Goal: Book appointment/travel/reservation

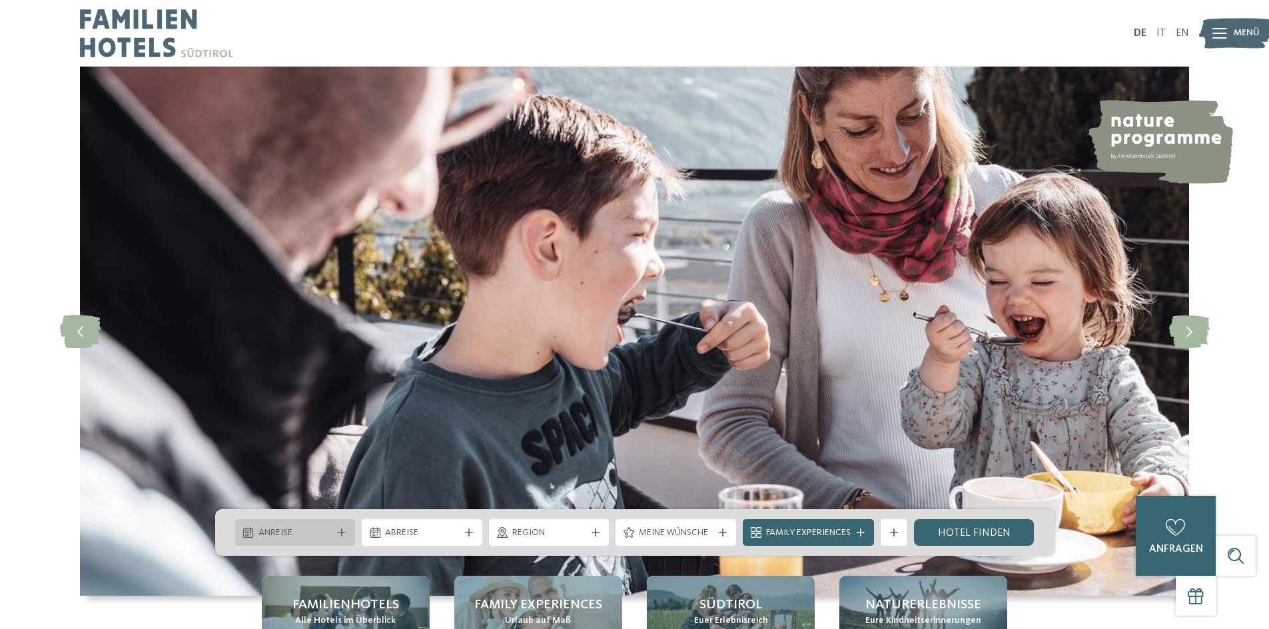
click at [312, 539] on span "Anreise" at bounding box center [295, 533] width 74 height 13
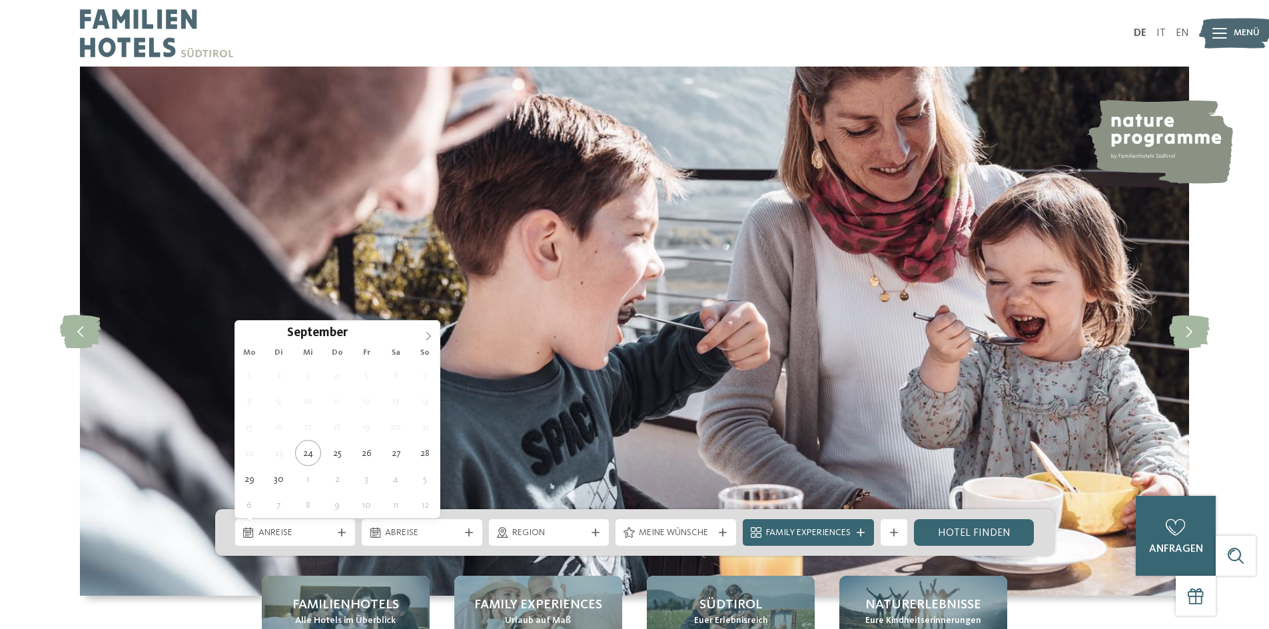
click at [430, 341] on span at bounding box center [428, 332] width 23 height 23
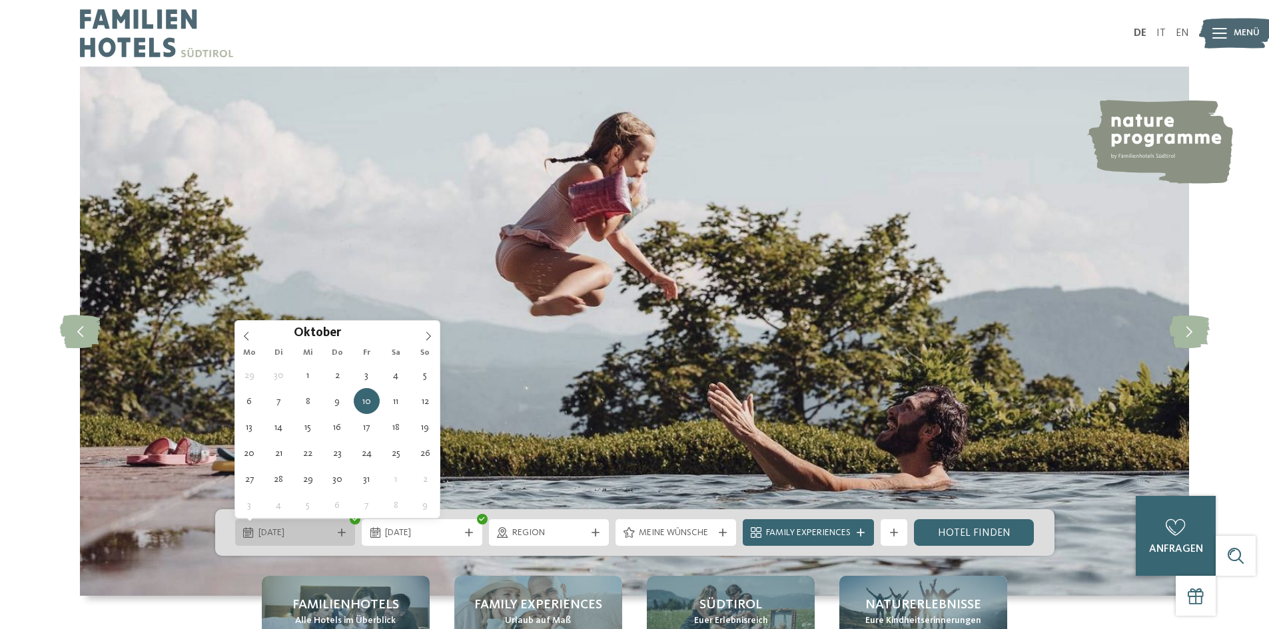
click at [332, 525] on div "10.10.2025" at bounding box center [295, 532] width 121 height 27
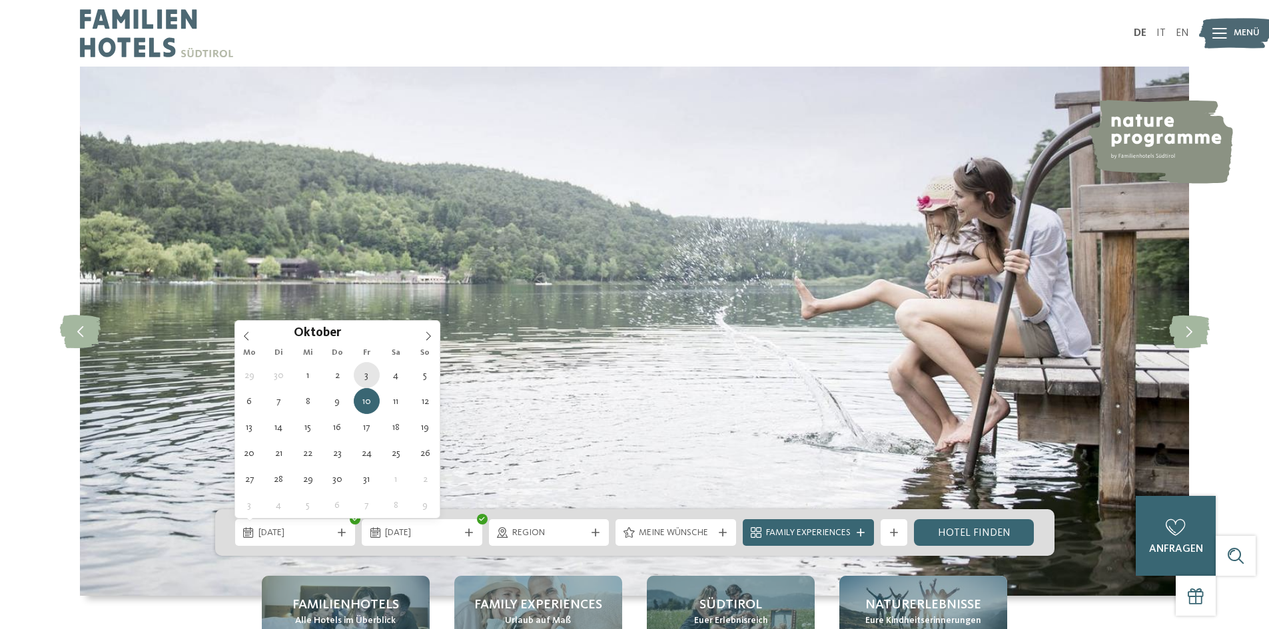
type div "[DATE]"
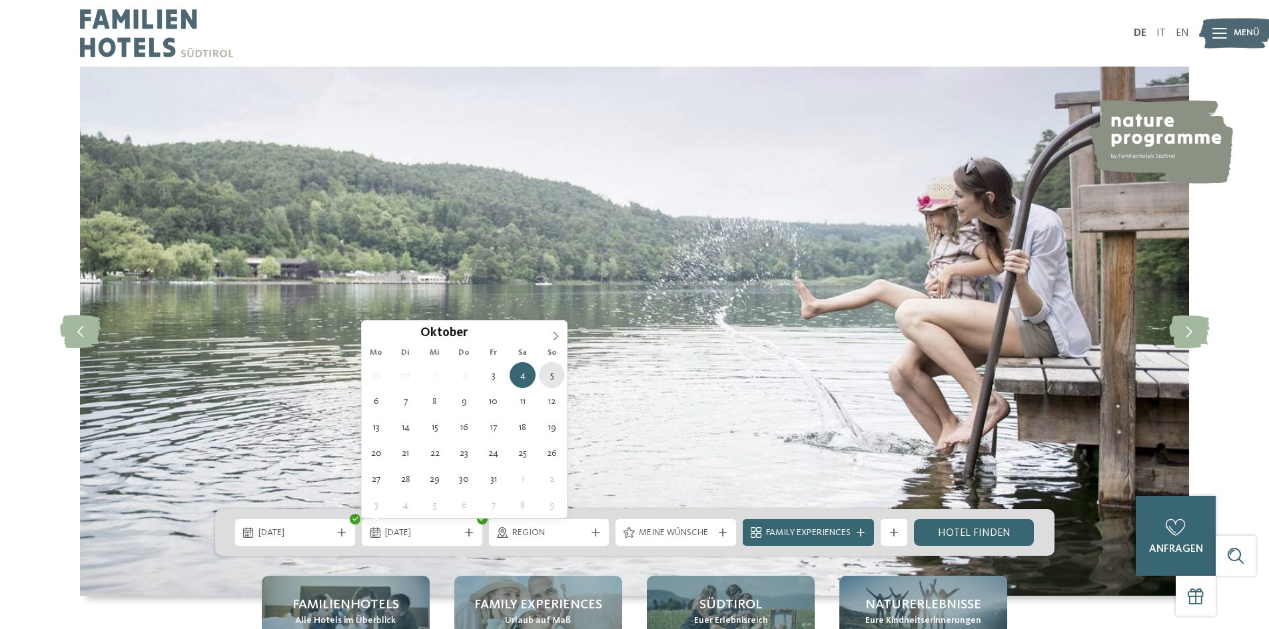
type div "[DATE]"
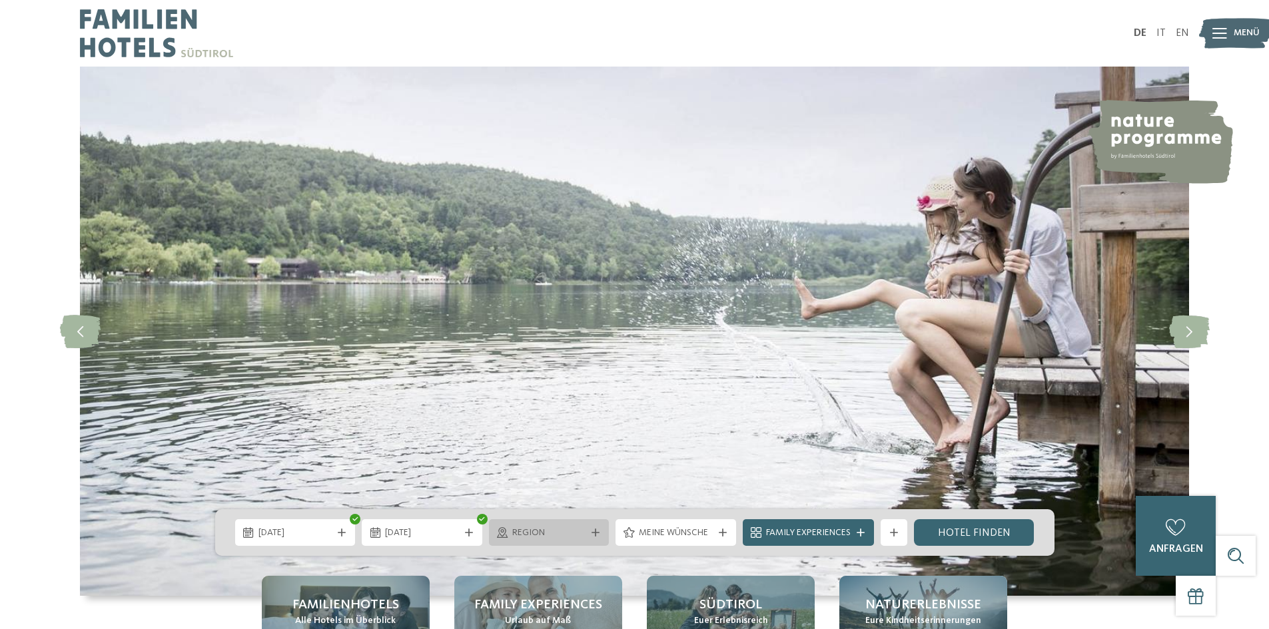
click at [587, 543] on div "Region" at bounding box center [549, 532] width 121 height 27
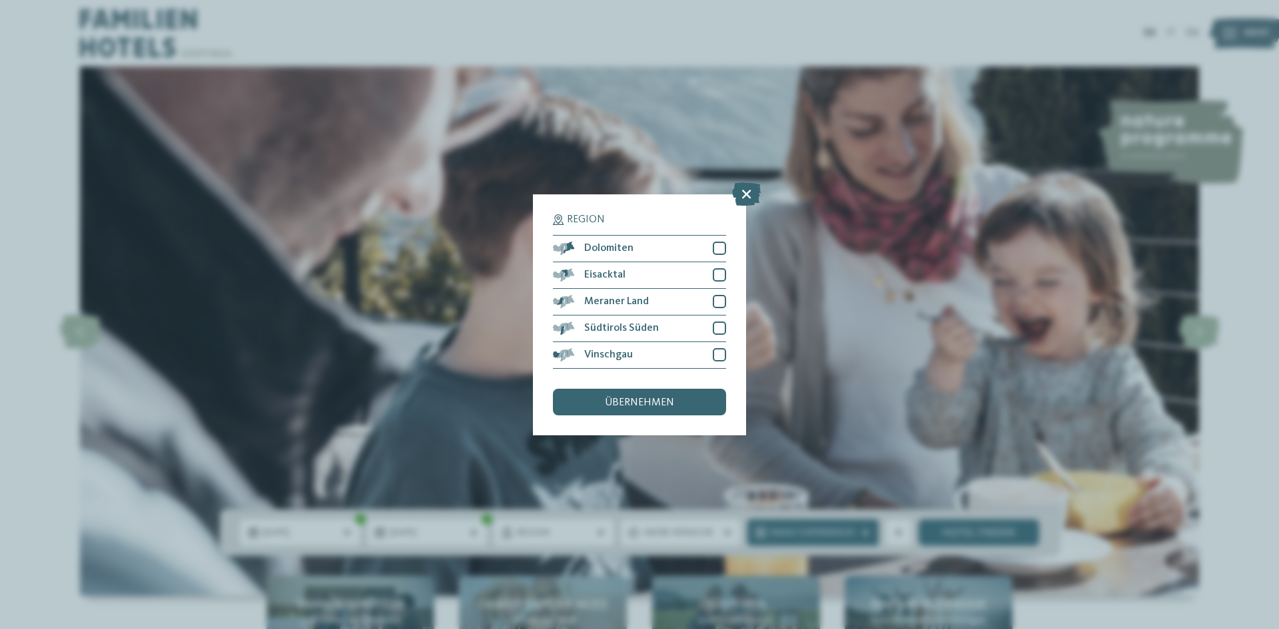
click at [726, 250] on div "Region Dolomiten Eisacktal" at bounding box center [639, 314] width 213 height 241
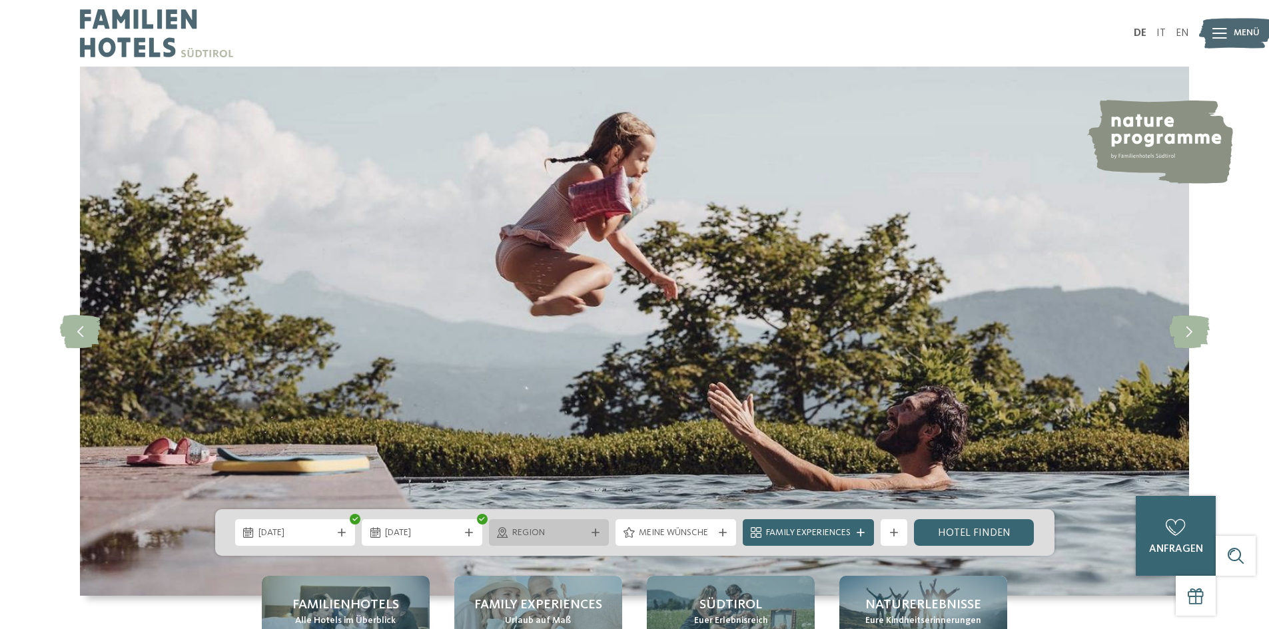
click at [583, 536] on span "Region" at bounding box center [549, 533] width 74 height 13
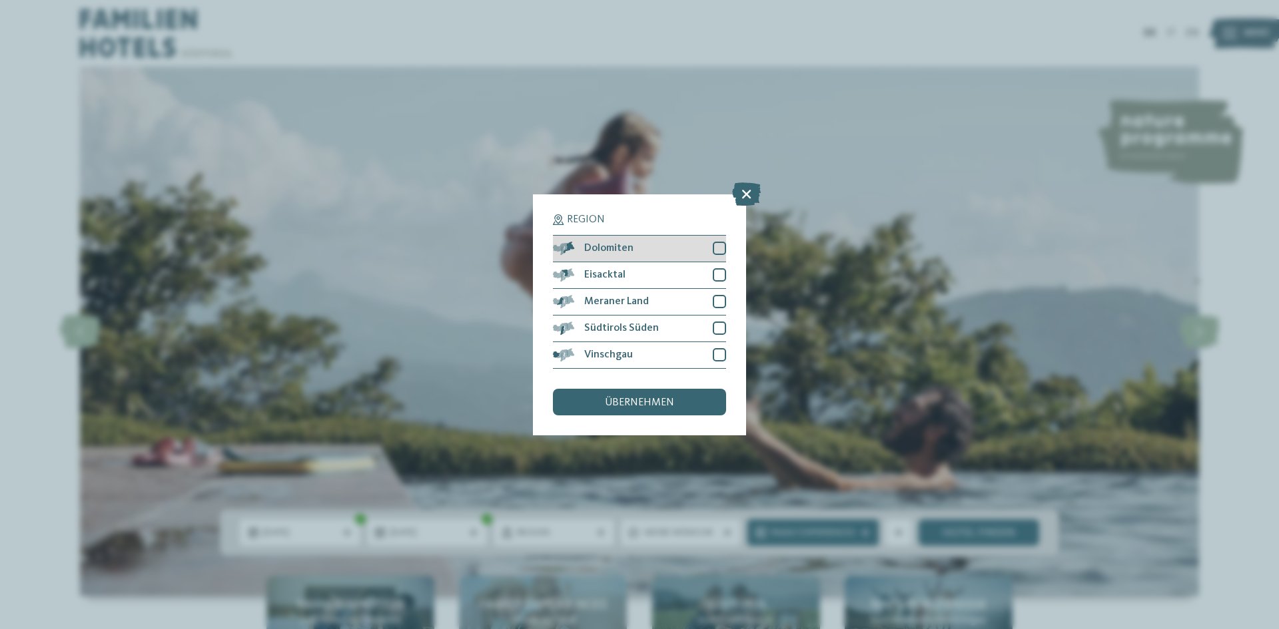
click at [715, 248] on div at bounding box center [719, 248] width 13 height 13
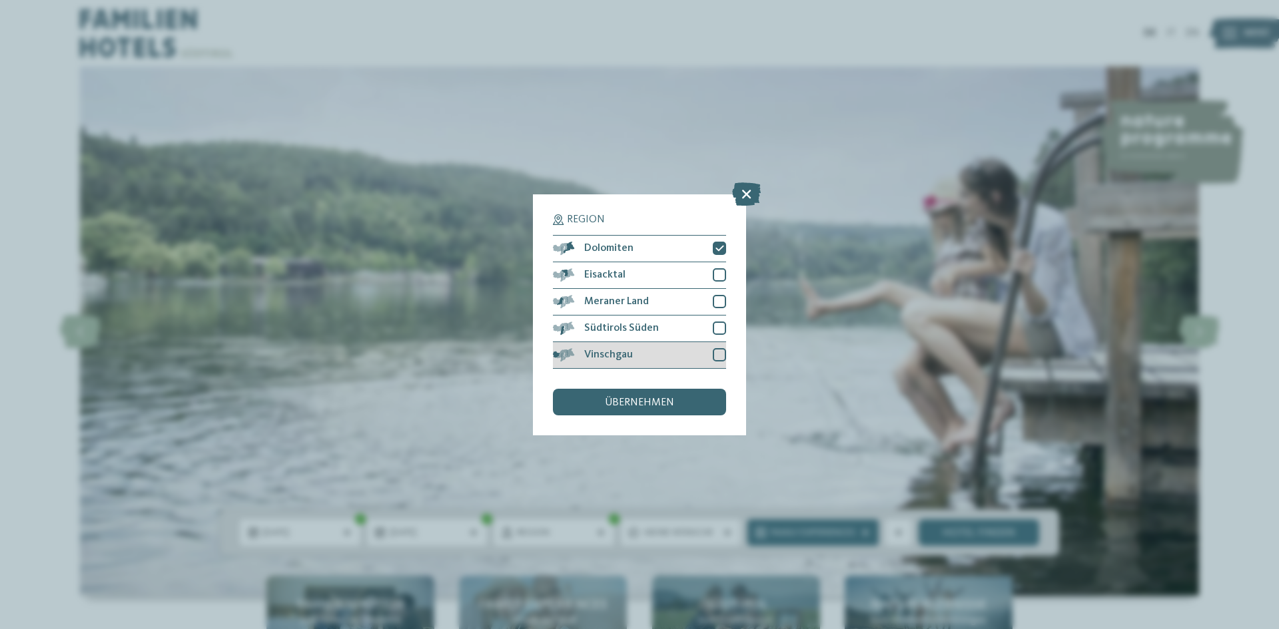
click at [721, 358] on div at bounding box center [719, 354] width 13 height 13
click at [723, 330] on div at bounding box center [719, 328] width 13 height 13
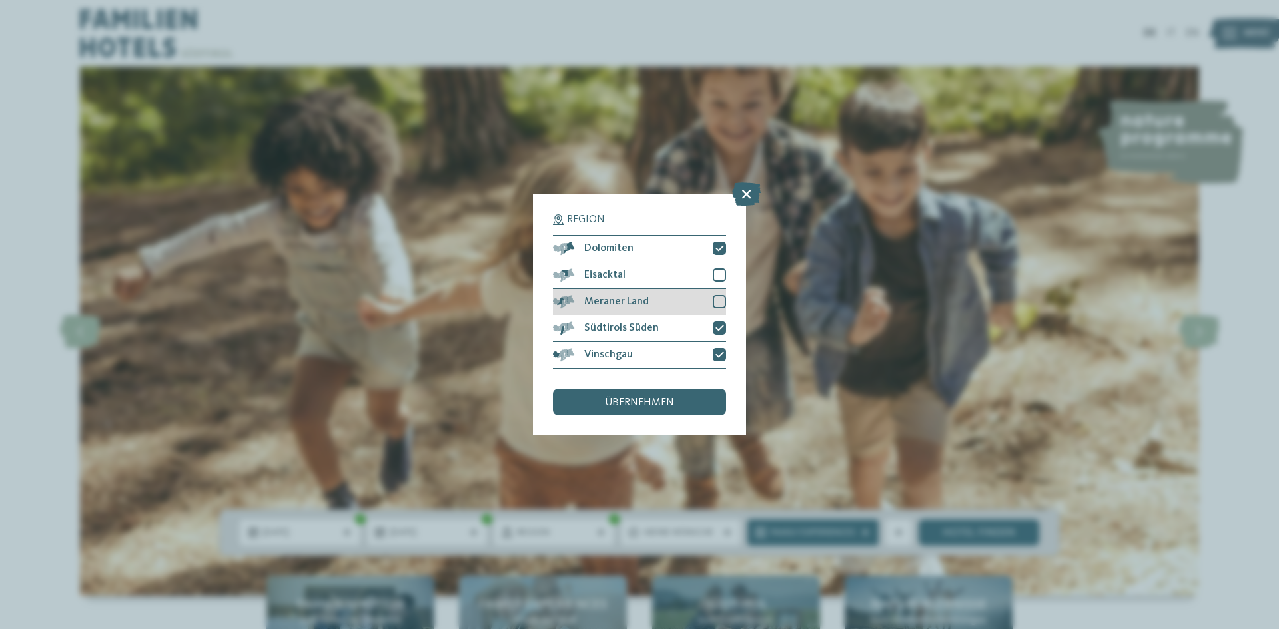
click at [720, 310] on div "Meraner Land" at bounding box center [639, 302] width 173 height 27
click at [719, 284] on div "Eisacktal" at bounding box center [639, 275] width 173 height 27
click at [673, 410] on div "übernehmen" at bounding box center [639, 402] width 173 height 27
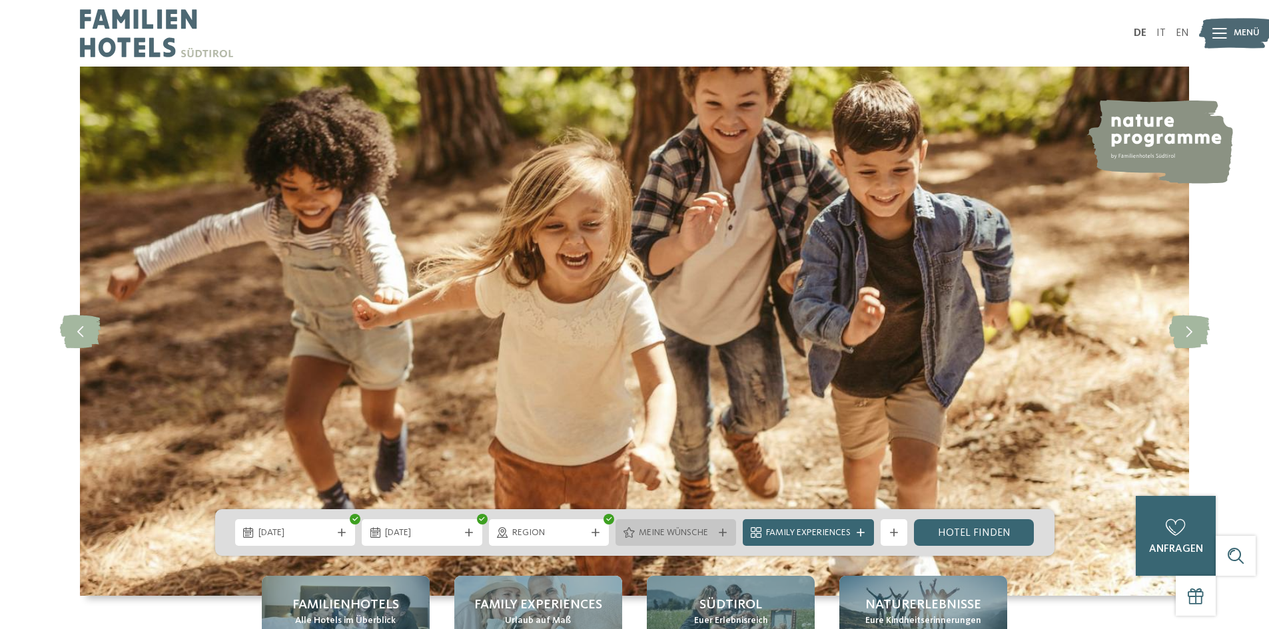
click at [689, 539] on span "Meine Wünsche" at bounding box center [676, 533] width 74 height 13
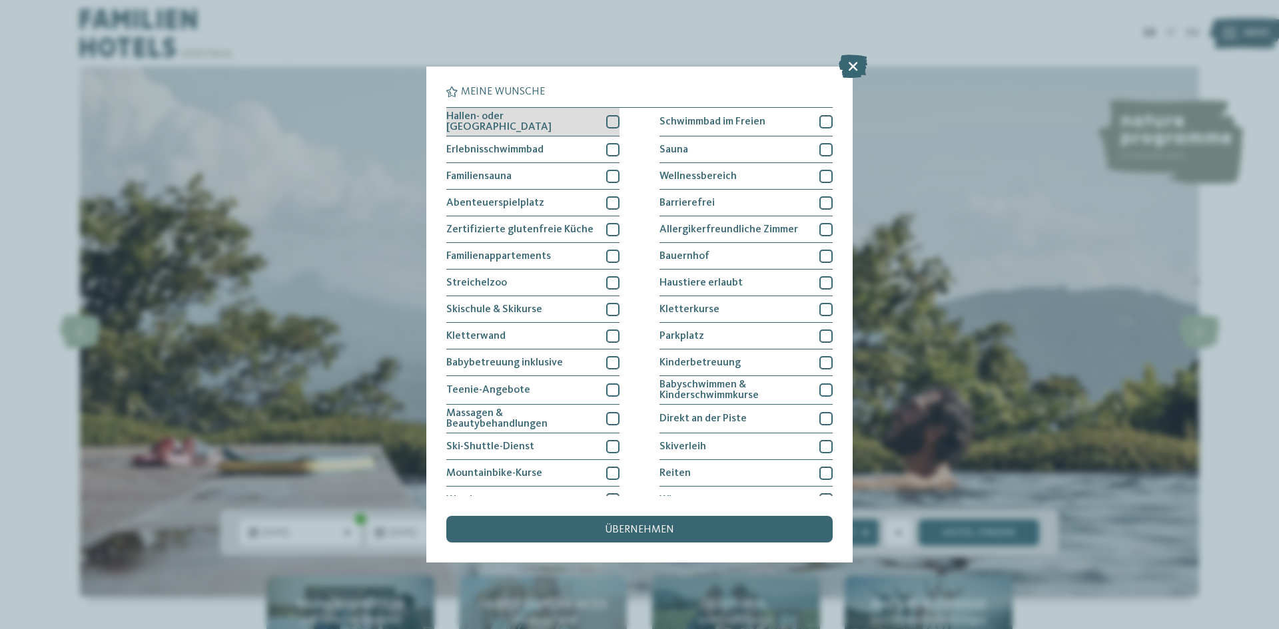
click at [613, 130] on div "Hallen- oder [GEOGRAPHIC_DATA]" at bounding box center [532, 122] width 173 height 29
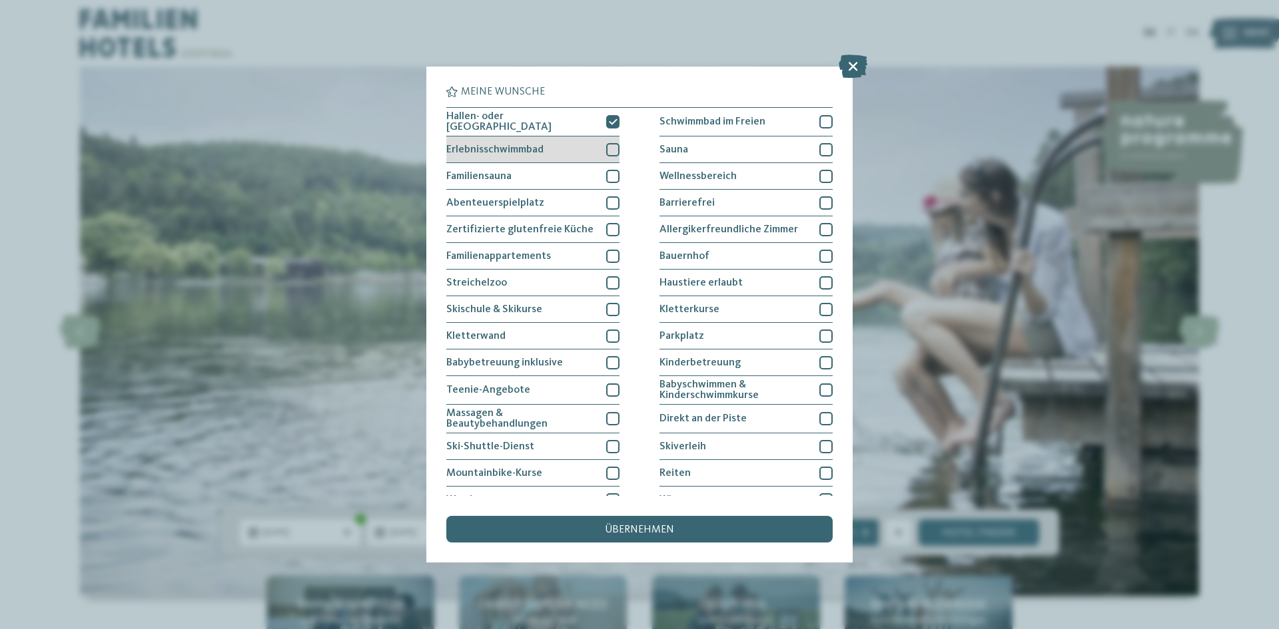
click at [609, 146] on div at bounding box center [612, 149] width 13 height 13
click at [612, 420] on div at bounding box center [612, 418] width 13 height 13
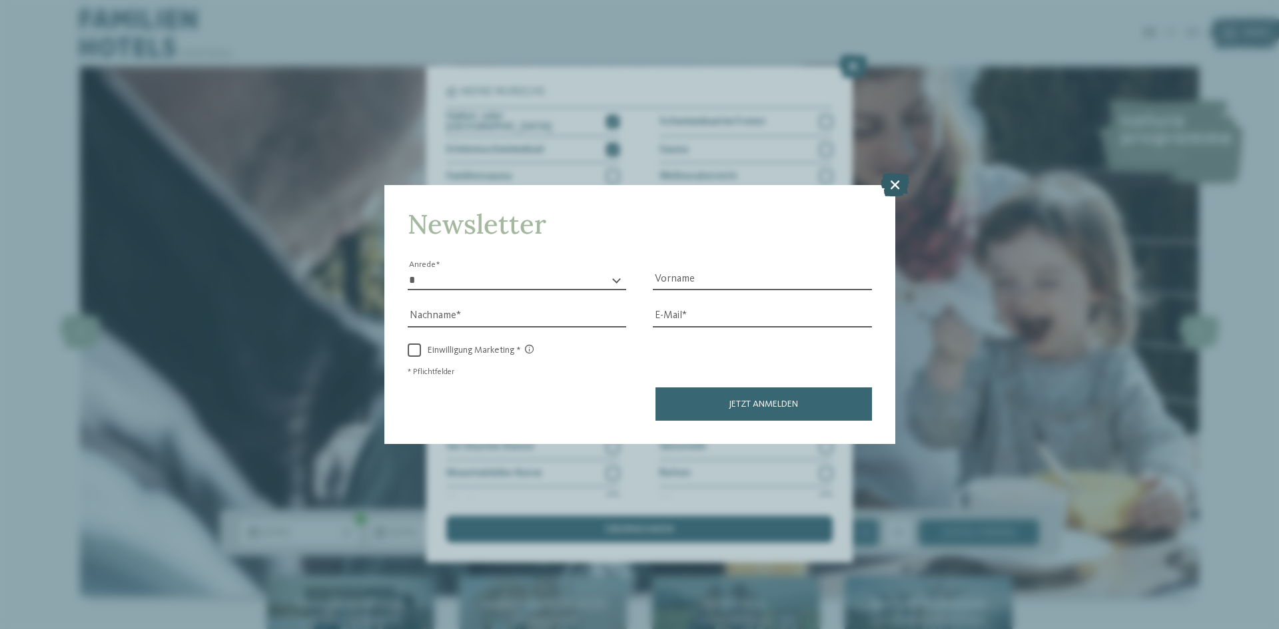
click at [897, 190] on icon at bounding box center [894, 184] width 29 height 23
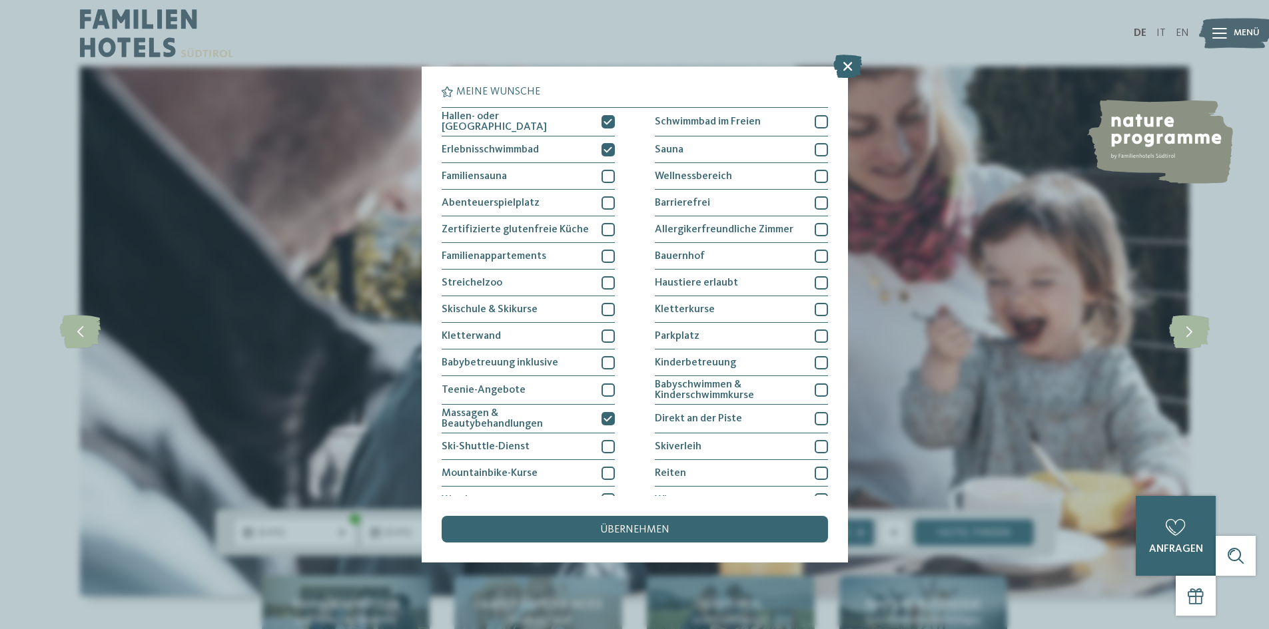
scroll to position [69, 0]
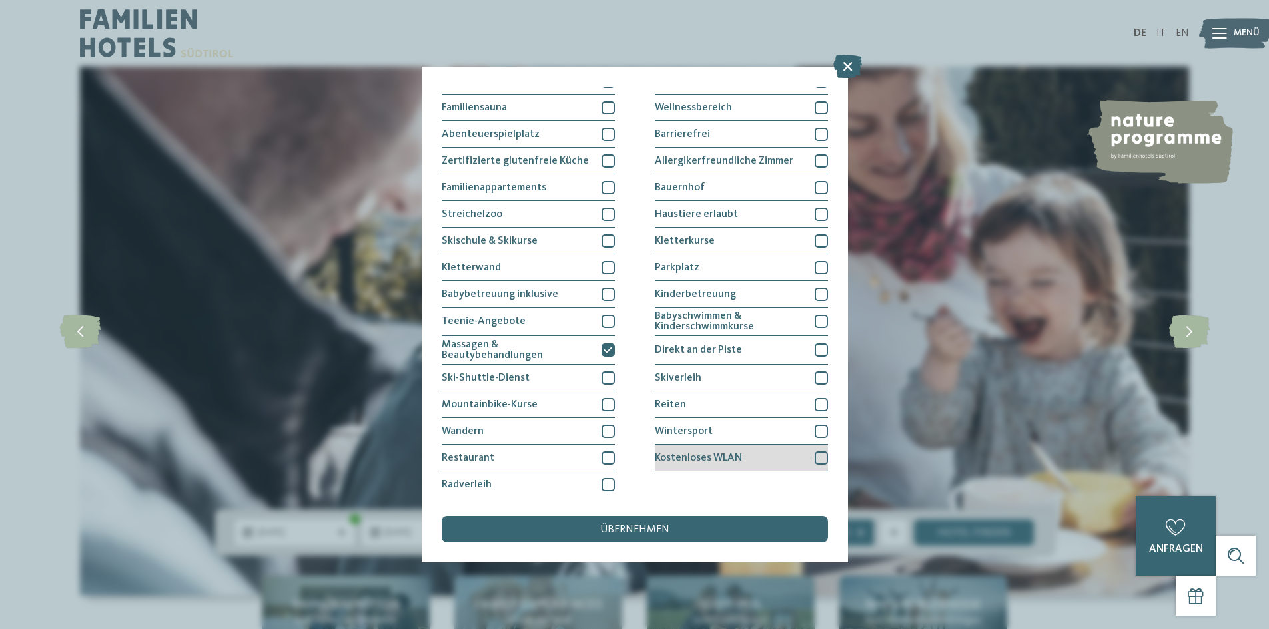
click at [815, 461] on div at bounding box center [821, 458] width 13 height 13
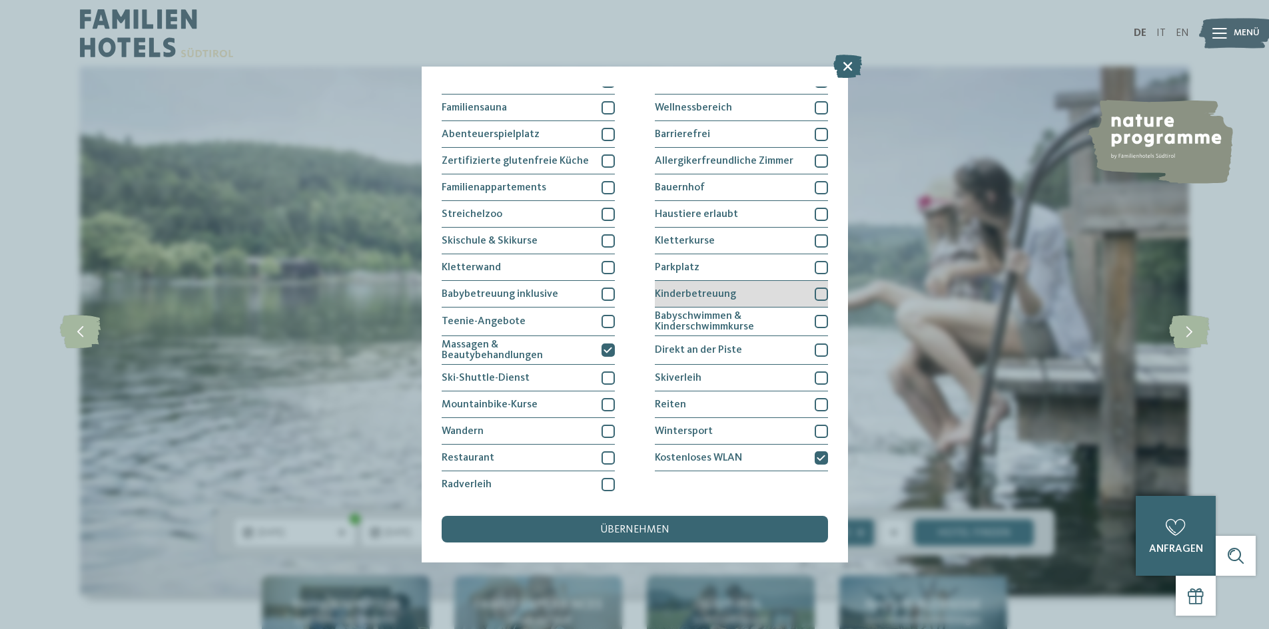
click at [815, 294] on div at bounding box center [821, 294] width 13 height 13
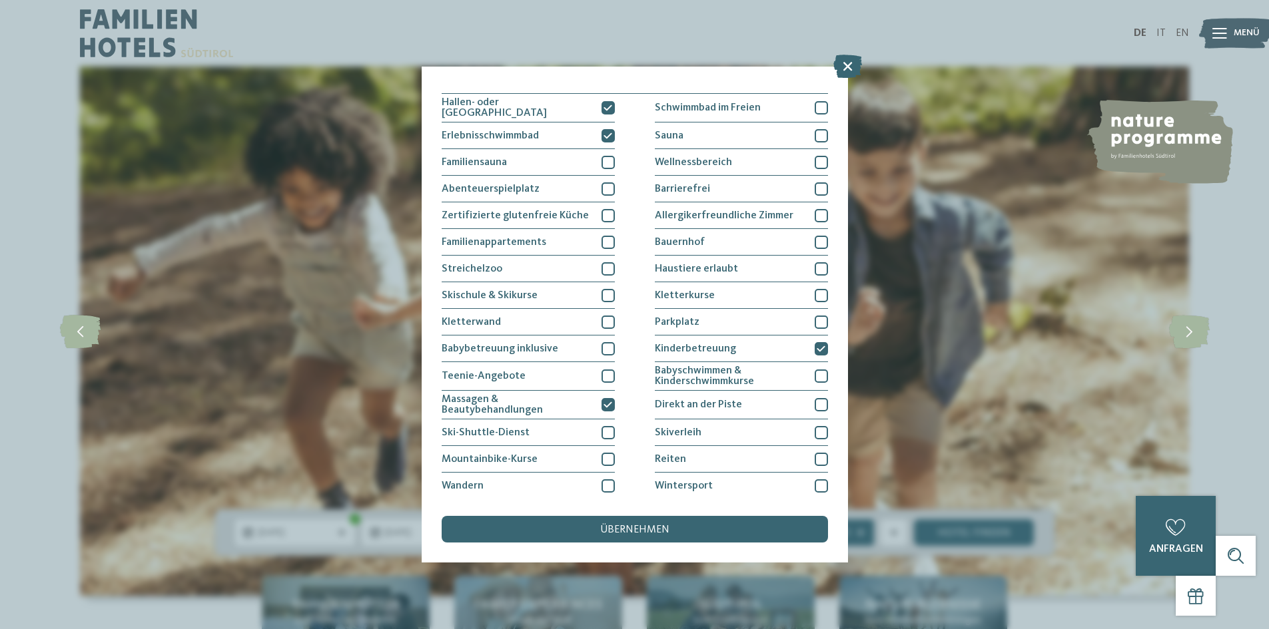
scroll to position [0, 0]
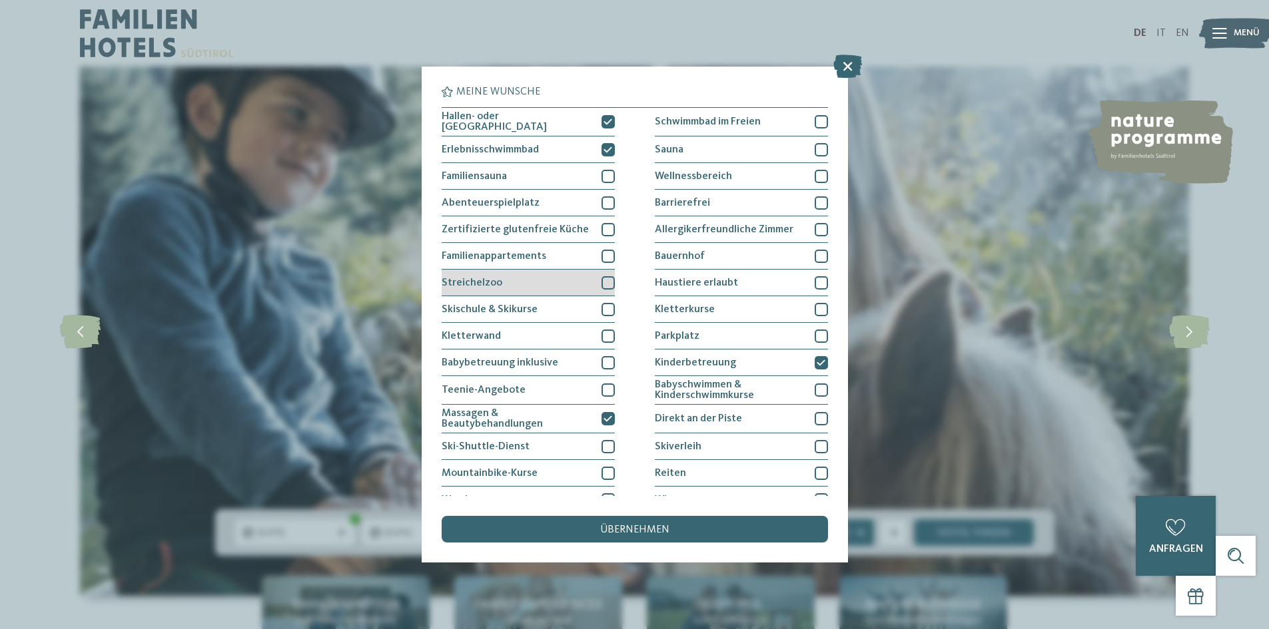
click at [608, 288] on div "Streichelzoo" at bounding box center [528, 283] width 173 height 27
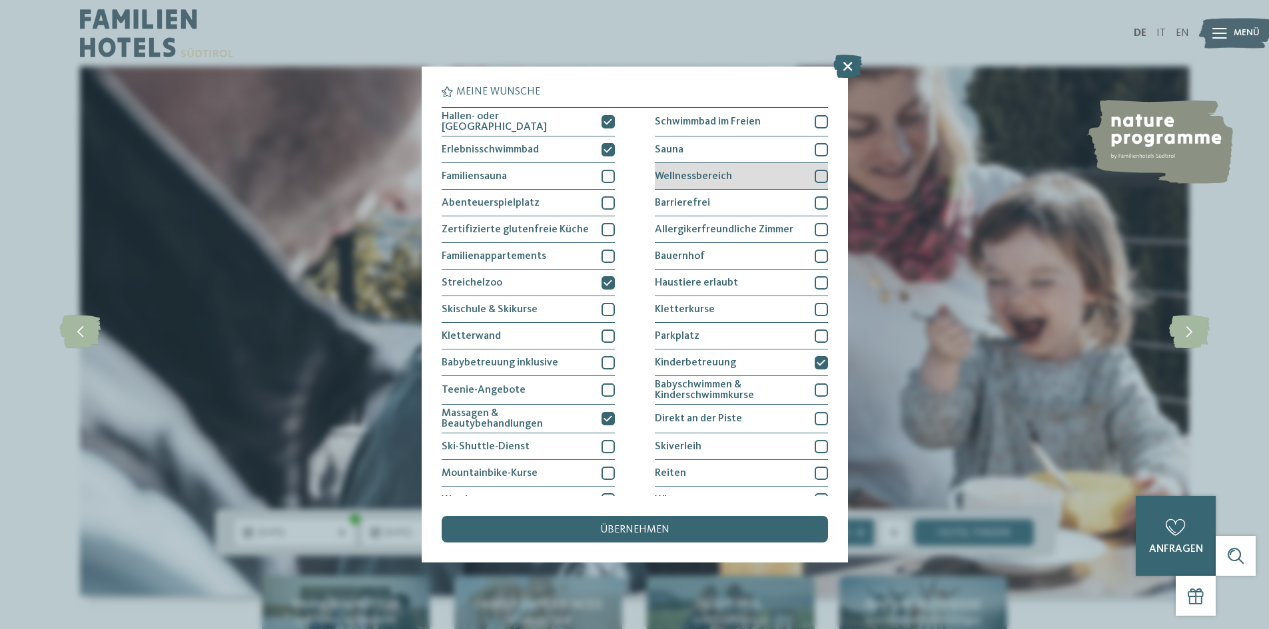
click at [817, 173] on div at bounding box center [821, 176] width 13 height 13
click at [771, 533] on div "übernehmen" at bounding box center [635, 529] width 386 height 27
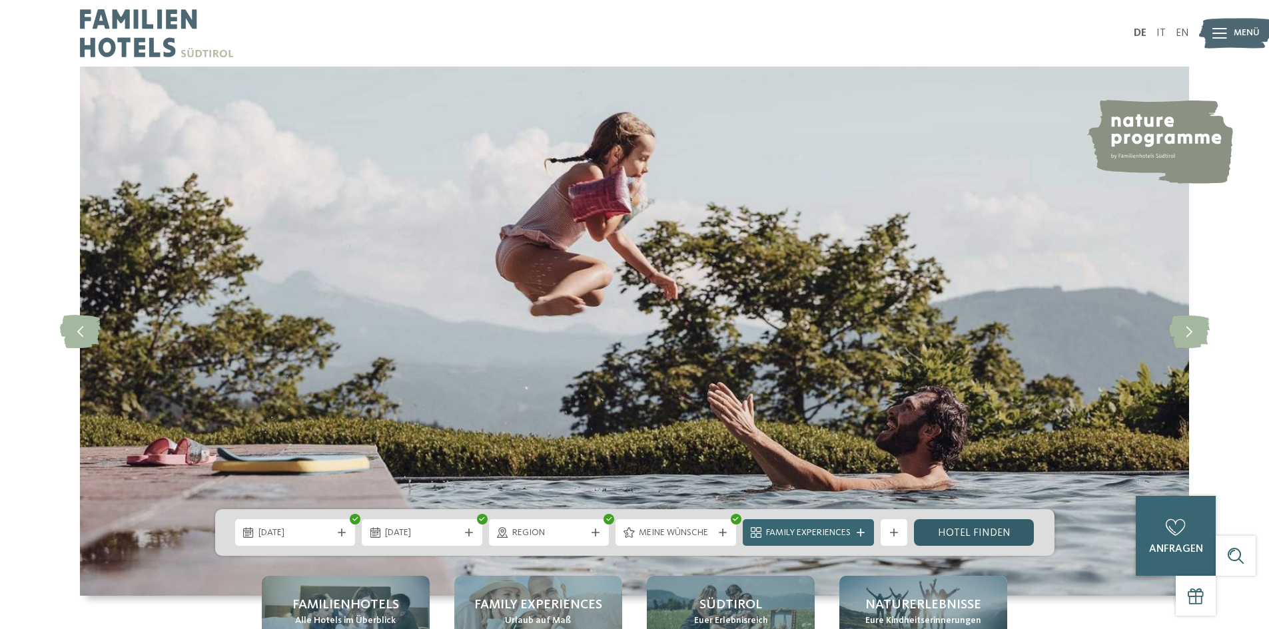
click at [1004, 538] on link "Hotel finden" at bounding box center [974, 532] width 121 height 27
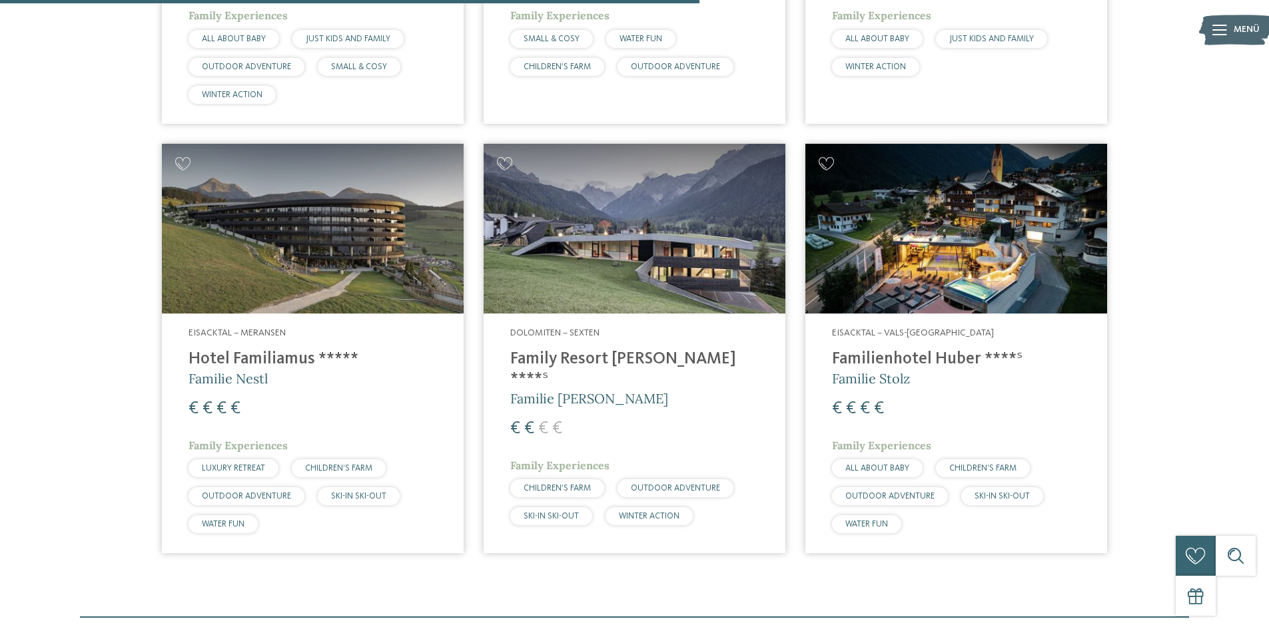
scroll to position [856, 0]
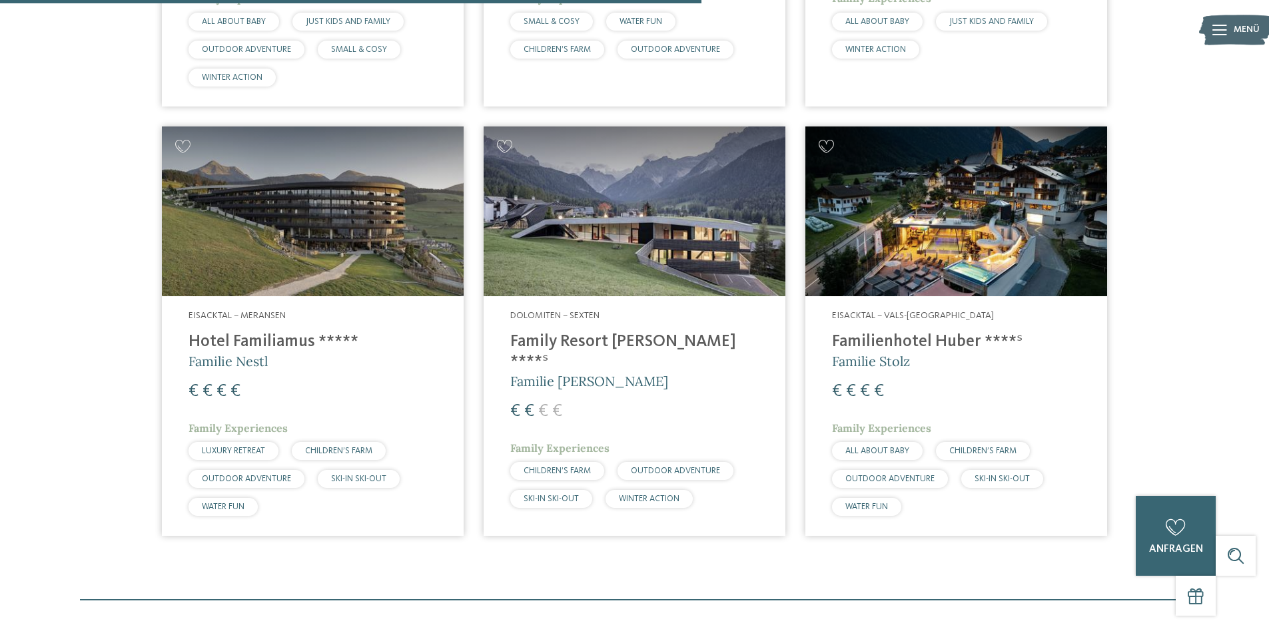
click at [639, 272] on img at bounding box center [635, 212] width 302 height 170
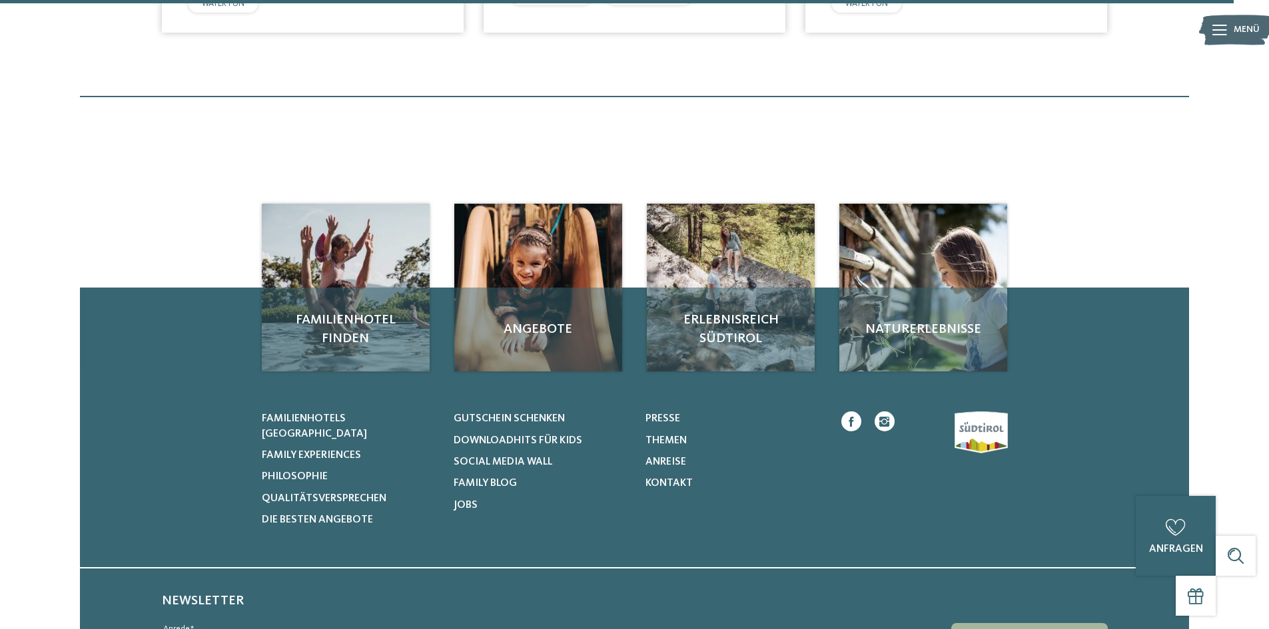
scroll to position [1549, 0]
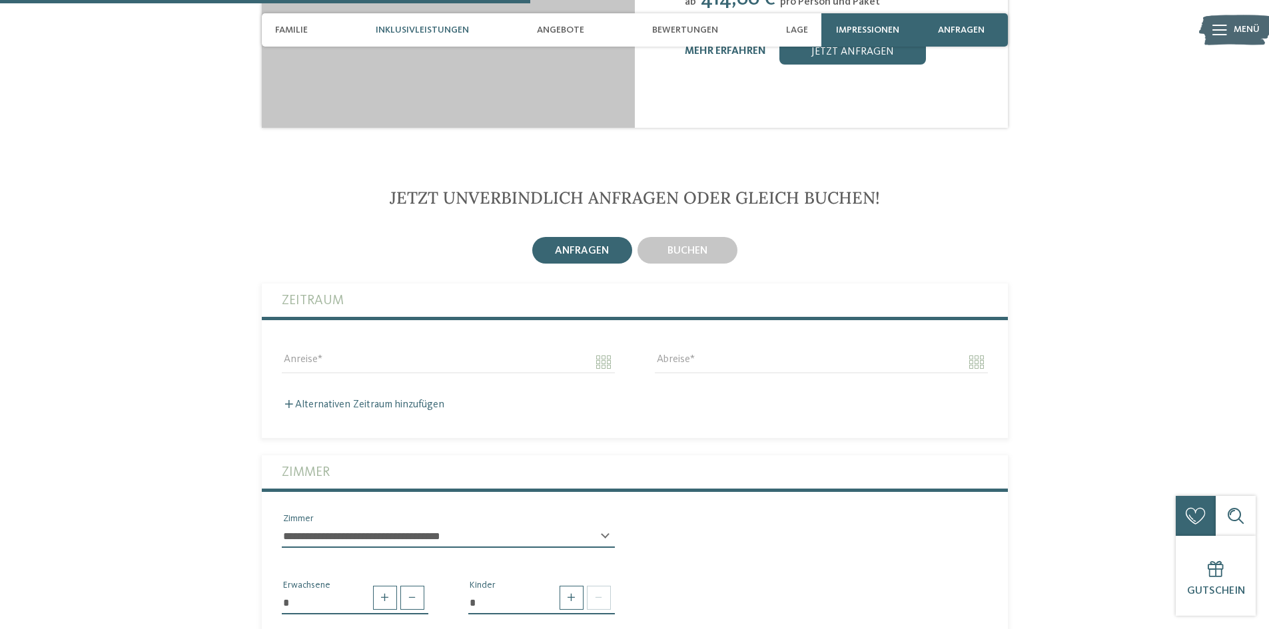
scroll to position [450, 0]
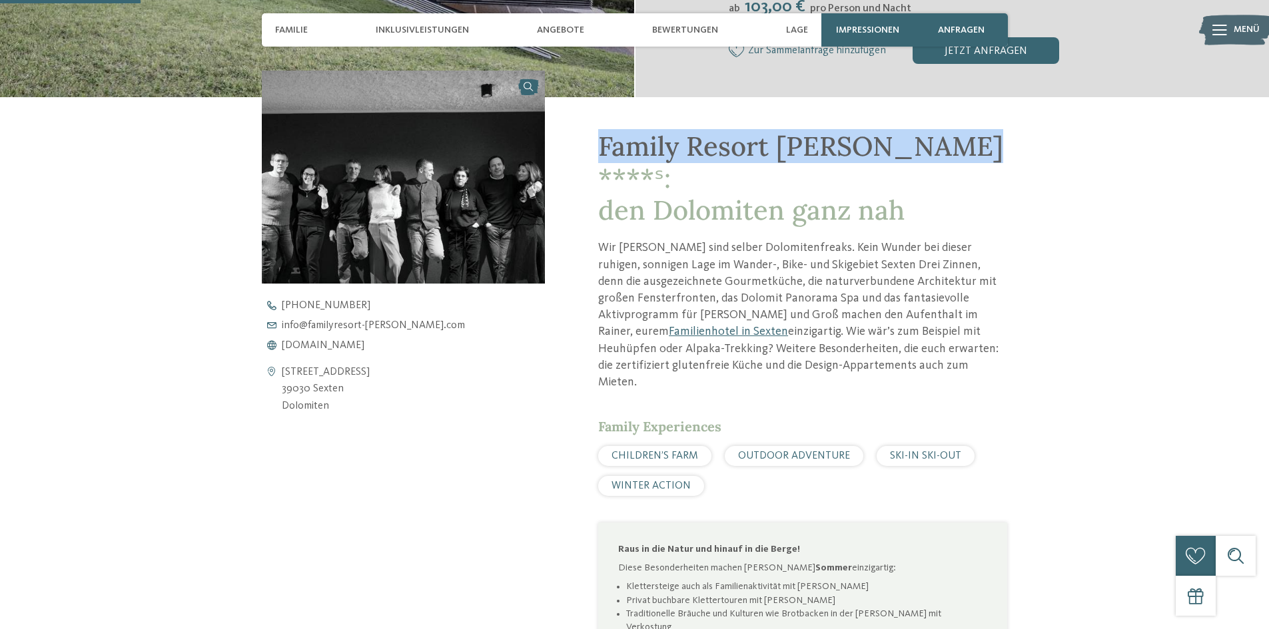
drag, startPoint x: 595, startPoint y: 142, endPoint x: 935, endPoint y: 135, distance: 340.4
click at [935, 135] on div "Family Resort Rainer ****ˢ: den Dolomiten ganz nah Wir Rainers sind selber Dolo…" at bounding box center [776, 485] width 462 height 776
copy span "Family Resort Rainer ****ˢ:"
